Goal: Task Accomplishment & Management: Complete application form

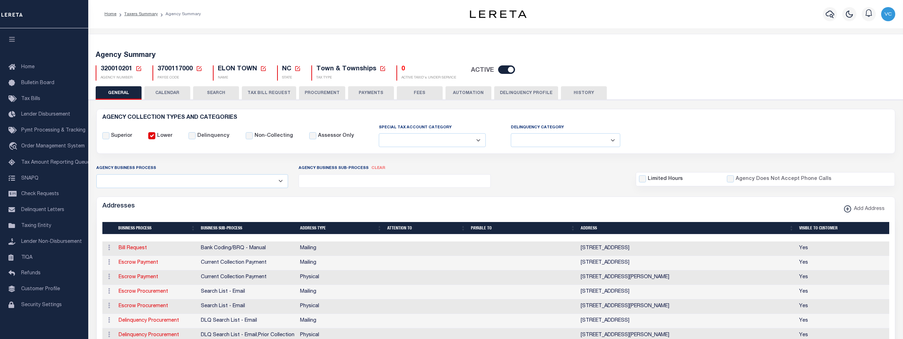
select select
click at [139, 68] on icon at bounding box center [139, 68] width 6 height 6
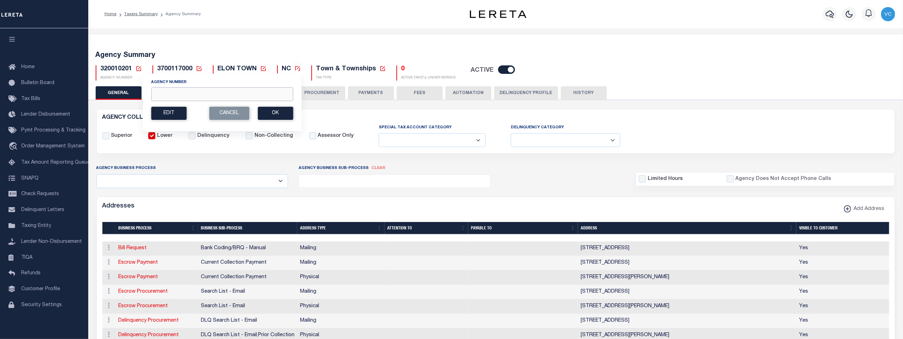
click at [158, 92] on input "Agency Number" at bounding box center [222, 94] width 142 height 14
type input "010220000"
click at [270, 109] on button "Ok" at bounding box center [275, 113] width 35 height 13
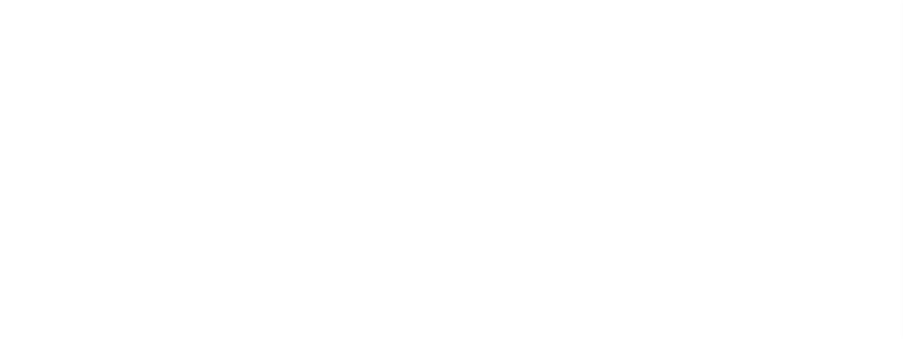
select select
checkbox input "false"
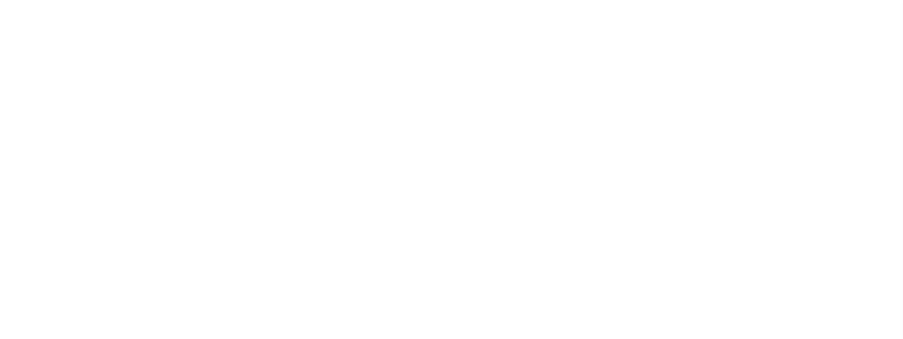
checkbox input "false"
type input "104300000"
